Goal: Task Accomplishment & Management: Use online tool/utility

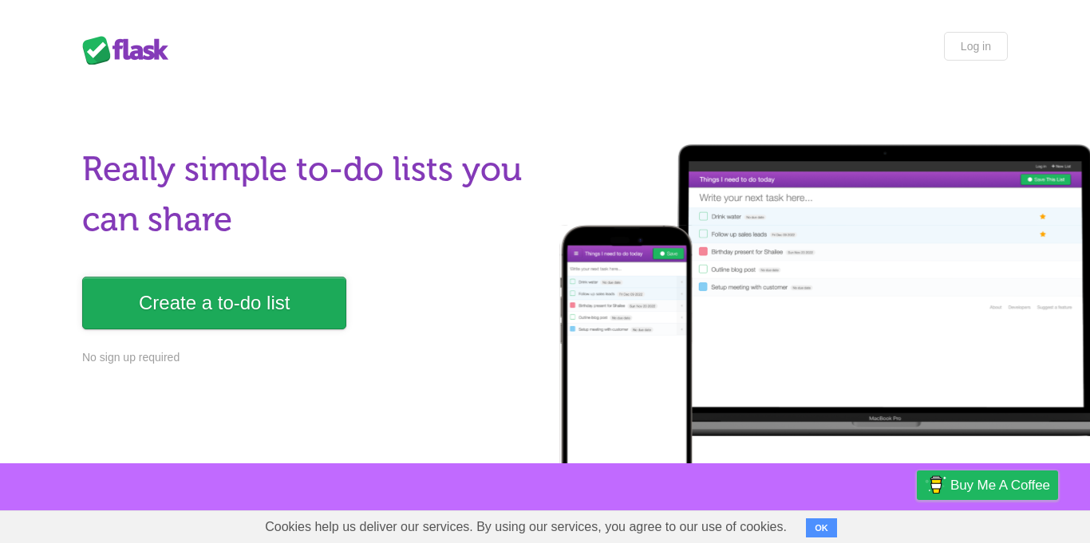
click at [304, 282] on link "Create a to-do list" at bounding box center [214, 303] width 264 height 53
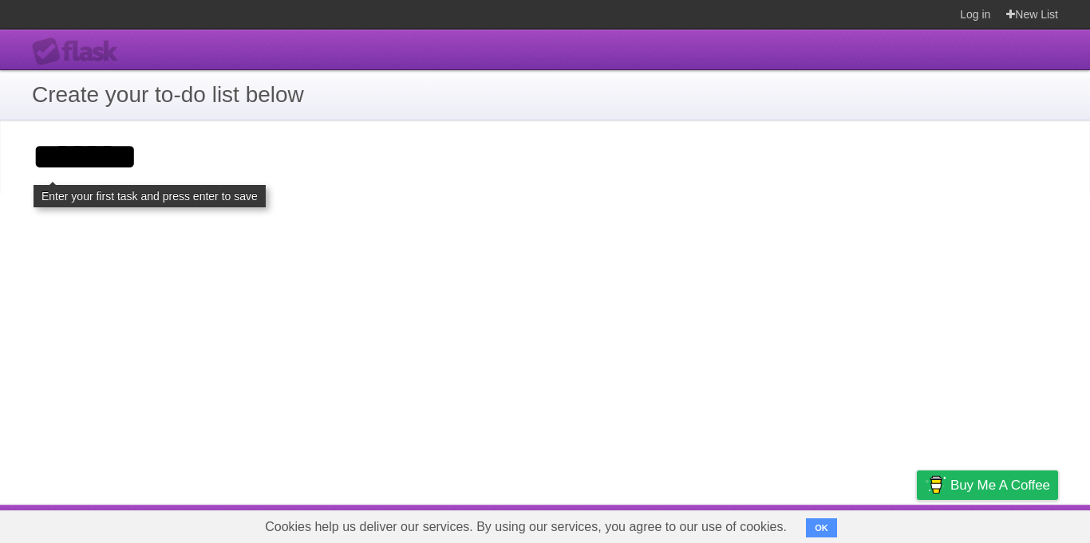
type input "******"
click input "**********" at bounding box center [0, 0] width 0 height 0
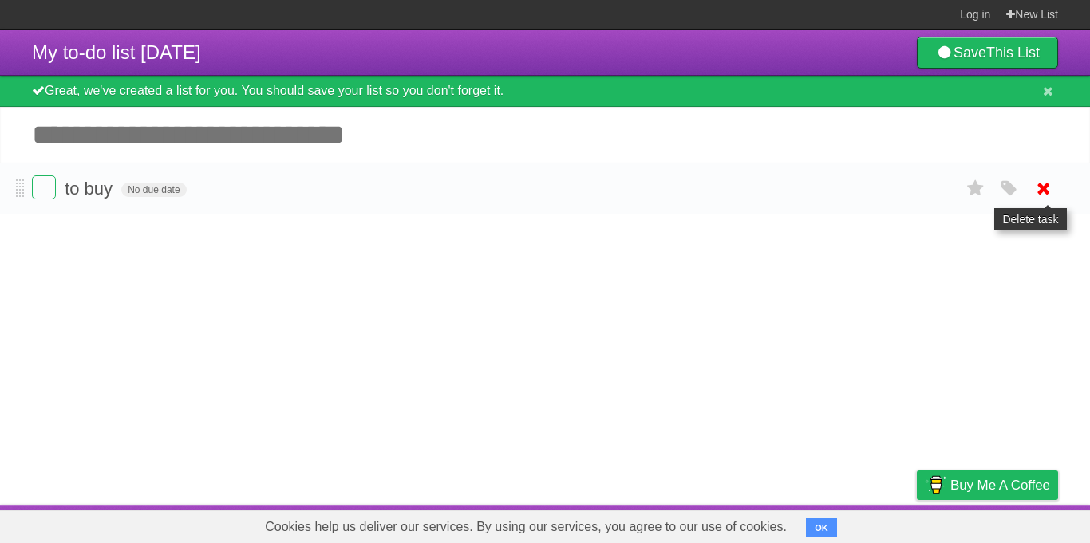
click at [1033, 187] on icon at bounding box center [1044, 189] width 22 height 26
